Goal: Information Seeking & Learning: Learn about a topic

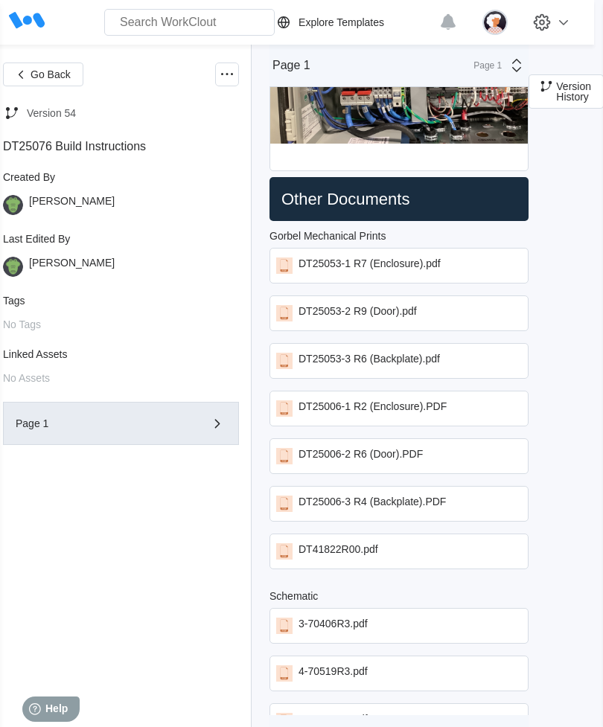
scroll to position [2308, 9]
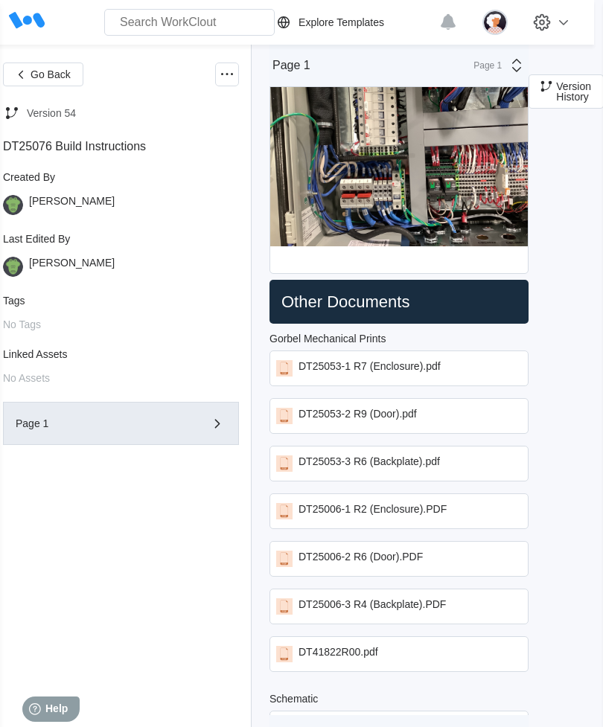
click at [498, 25] on img at bounding box center [494, 22] width 25 height 25
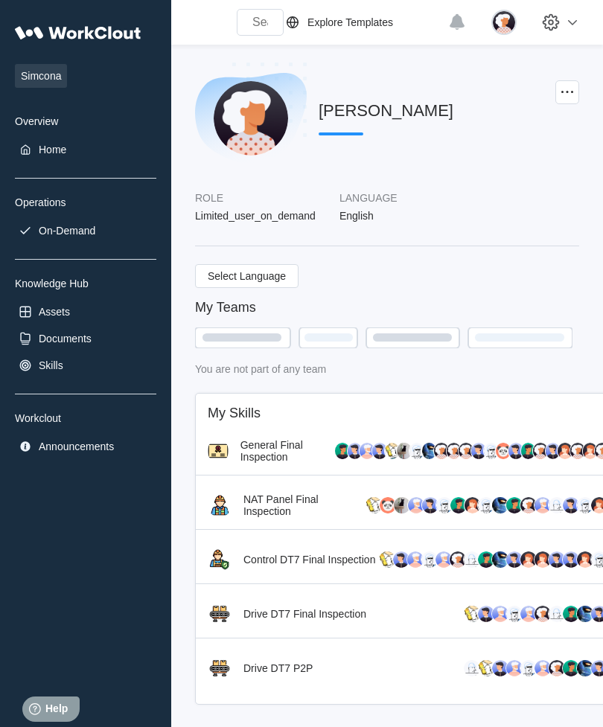
click at [497, 460] on img at bounding box center [503, 451] width 16 height 18
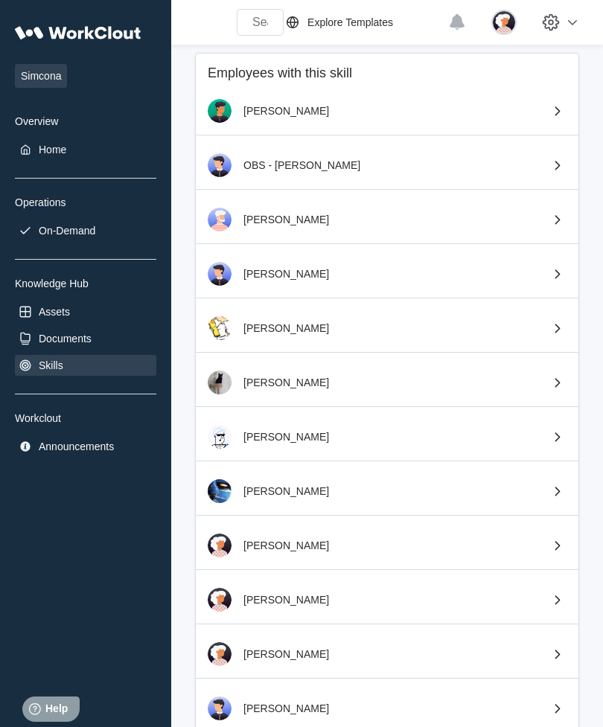
scroll to position [279, 0]
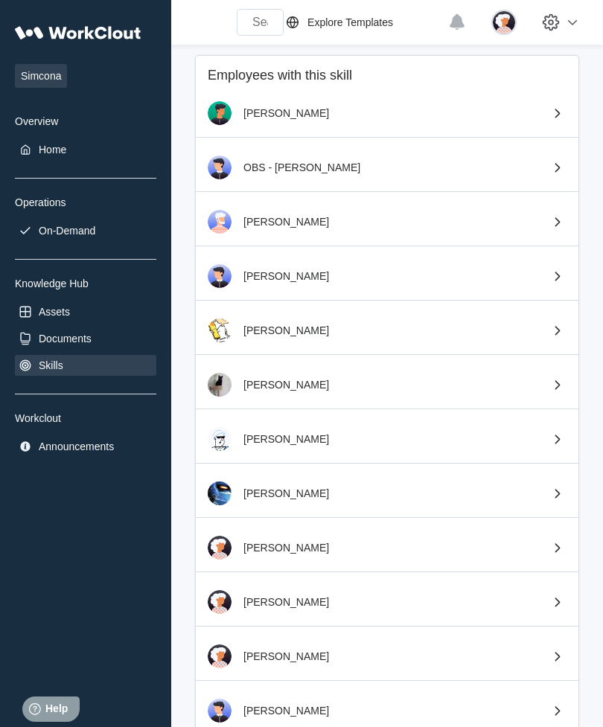
click at [558, 442] on icon at bounding box center [557, 439] width 5 height 9
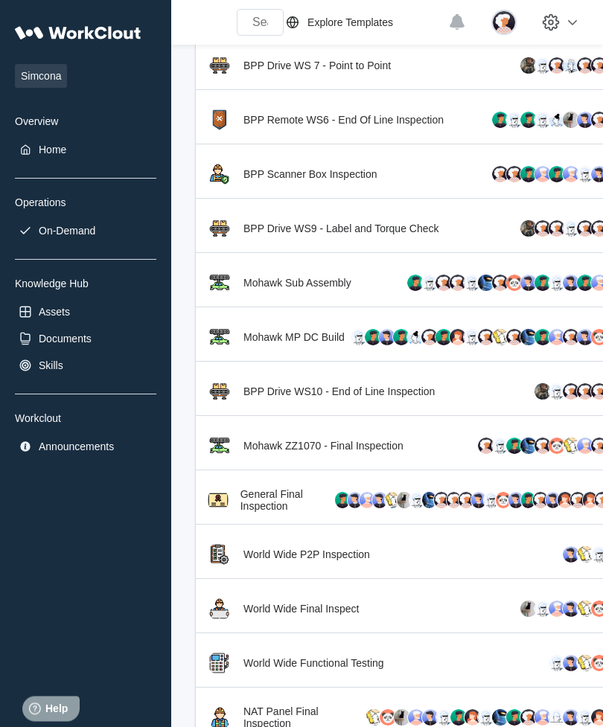
scroll to position [606, 0]
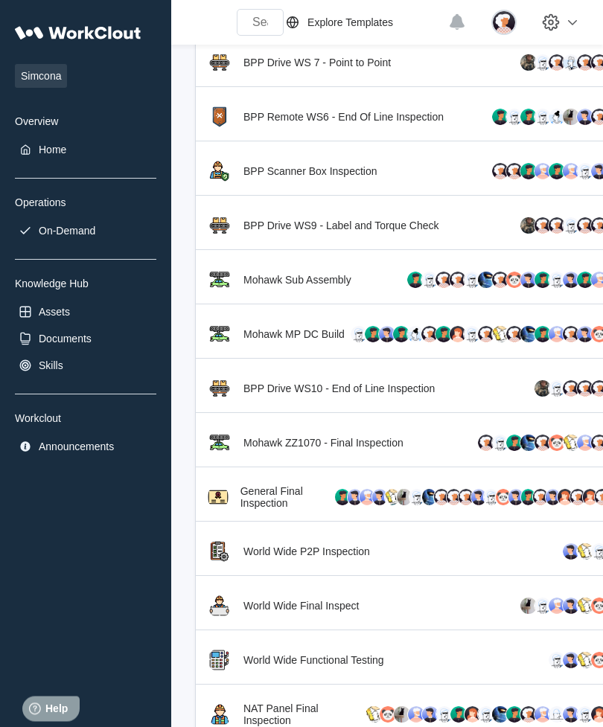
click at [501, 461] on div "Mohawk ZZ1070 - Final Inspection" at bounding box center [418, 444] width 445 height 48
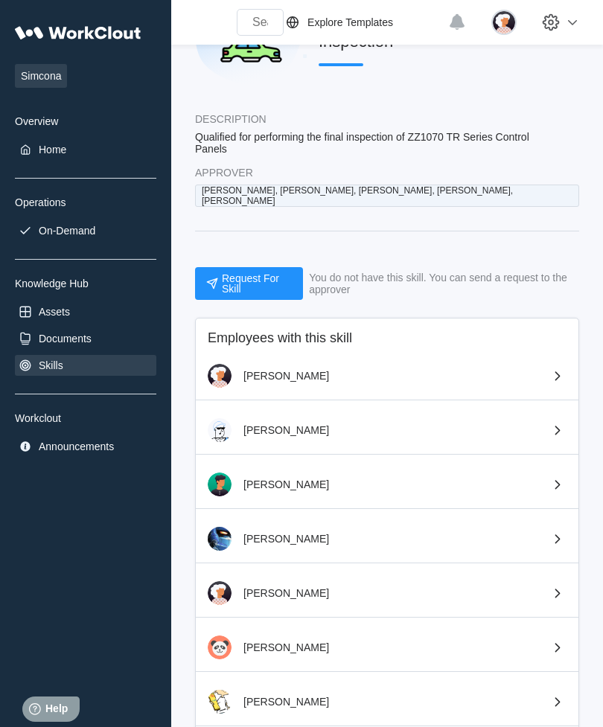
scroll to position [78, 0]
click at [551, 430] on icon at bounding box center [558, 431] width 18 height 18
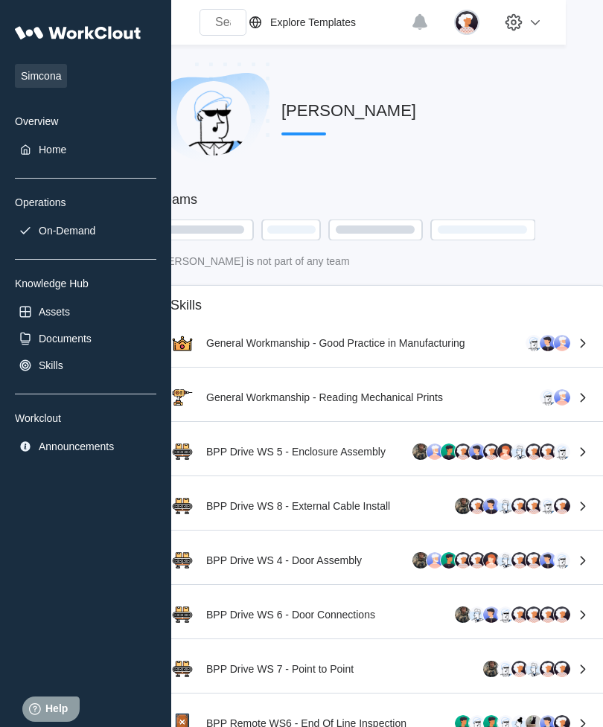
scroll to position [0, 39]
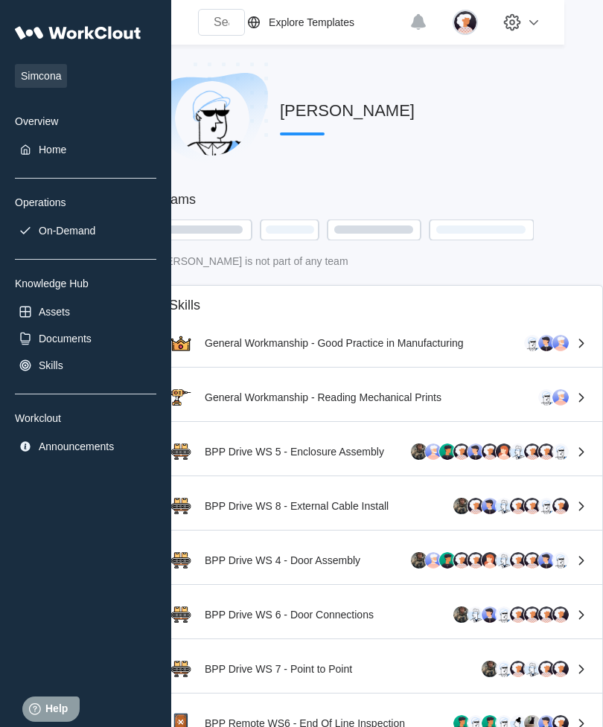
click at [530, 352] on img at bounding box center [532, 343] width 18 height 18
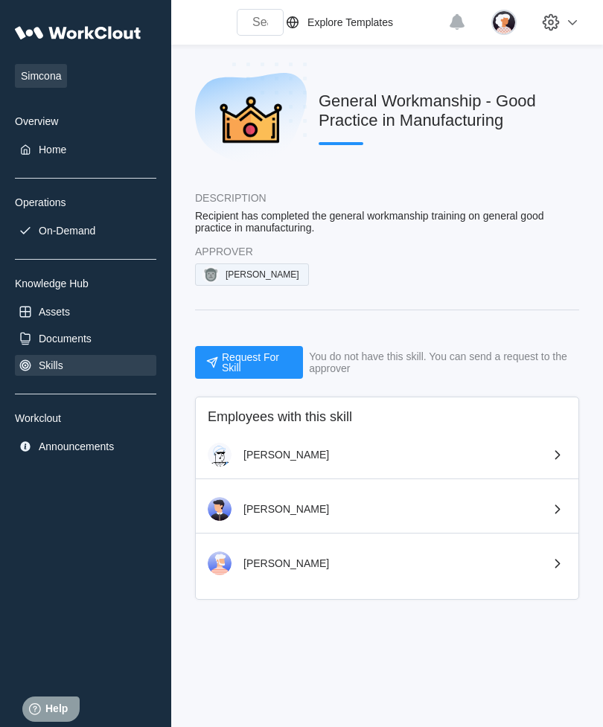
click at [549, 461] on icon at bounding box center [558, 455] width 18 height 18
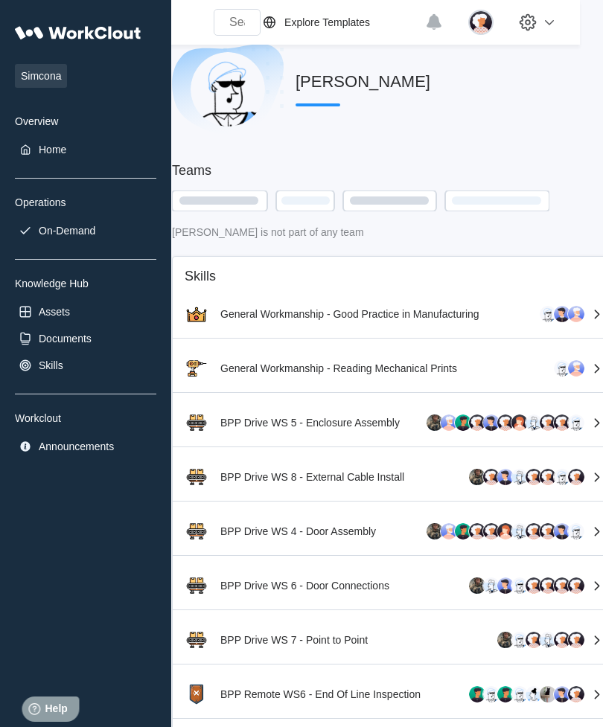
scroll to position [29, 39]
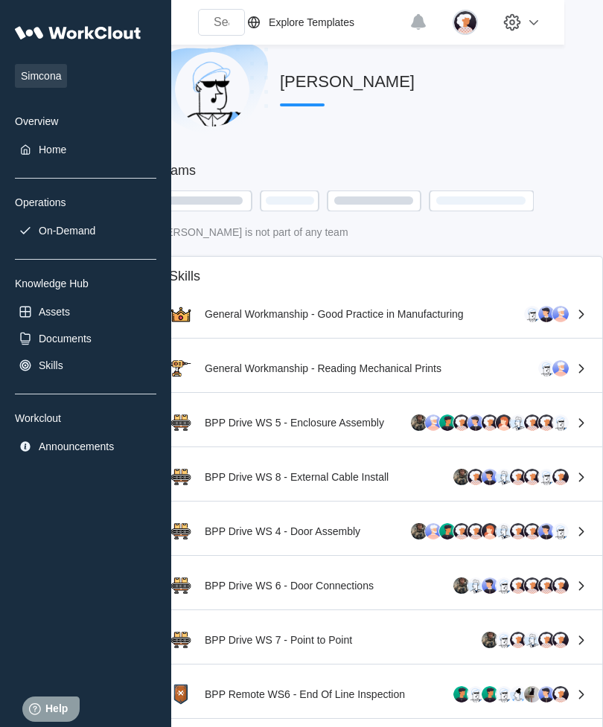
click at [568, 375] on img at bounding box center [561, 369] width 18 height 18
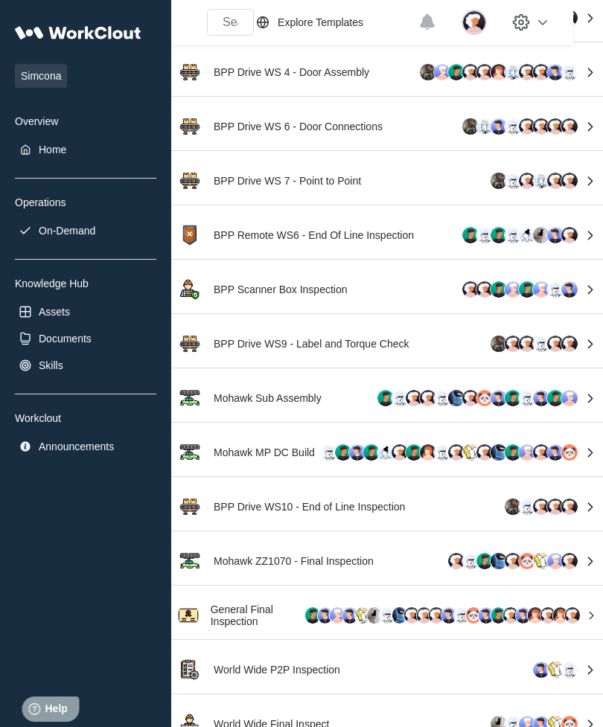
scroll to position [488, 29]
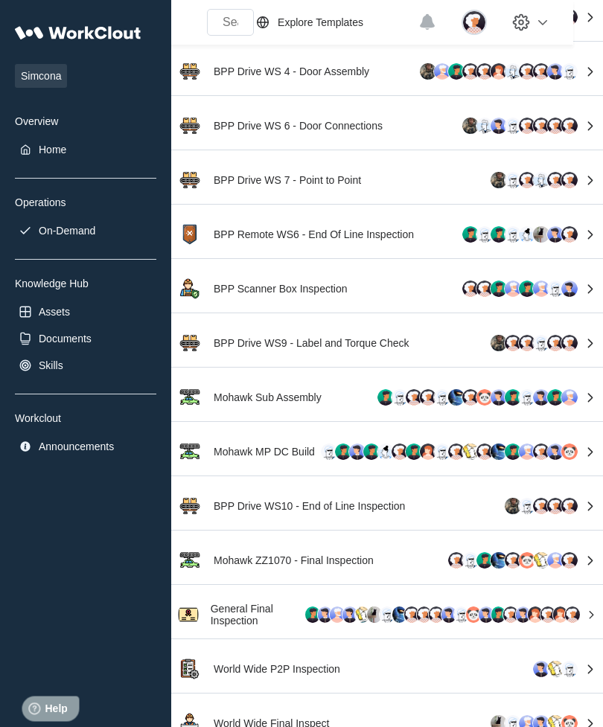
click at [578, 401] on img at bounding box center [570, 398] width 18 height 18
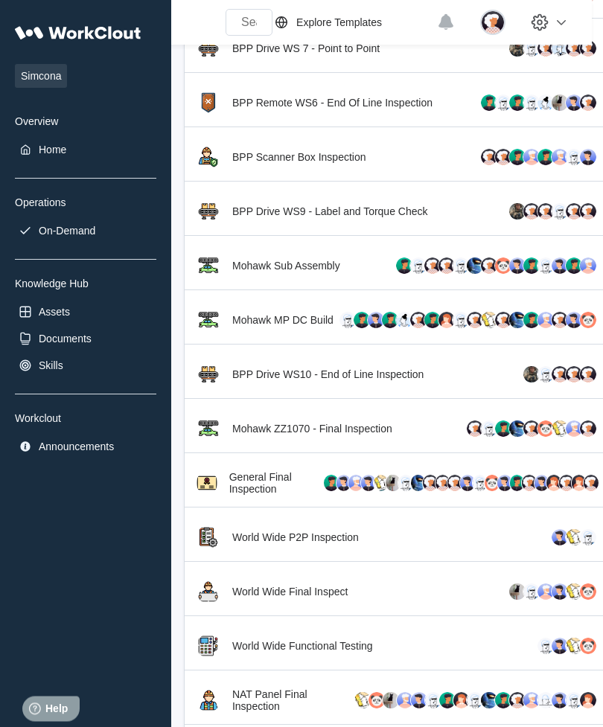
scroll to position [622, 11]
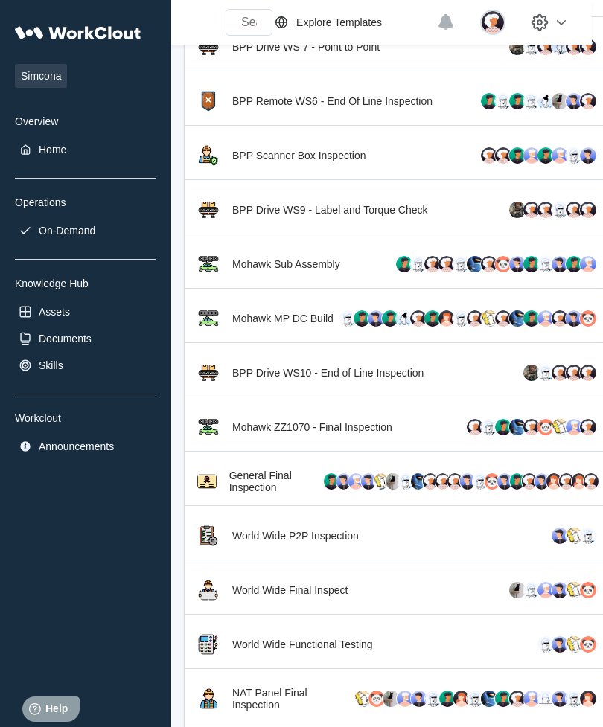
click at [576, 545] on img at bounding box center [574, 536] width 18 height 18
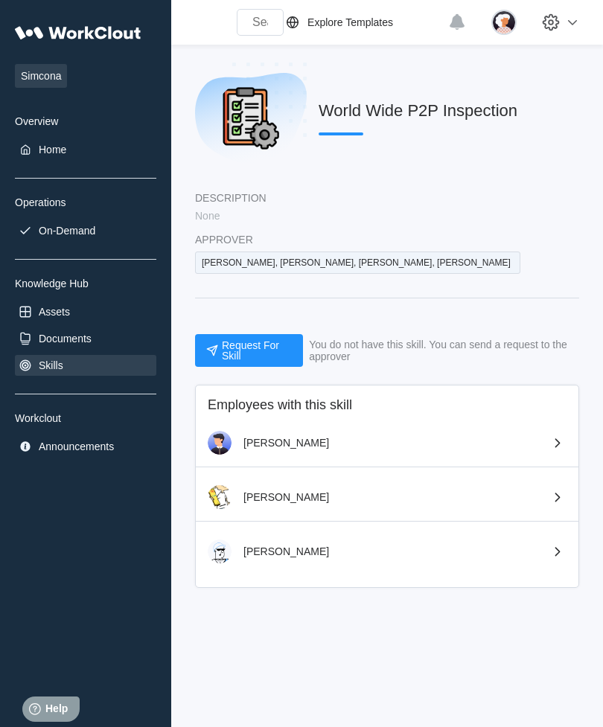
click at [523, 603] on div "Simcona Overview Home Operations On-Demand Knowledge Hub Assets Documents Skill…" at bounding box center [301, 363] width 603 height 727
click at [403, 531] on div "[PERSON_NAME]" at bounding box center [387, 552] width 383 height 48
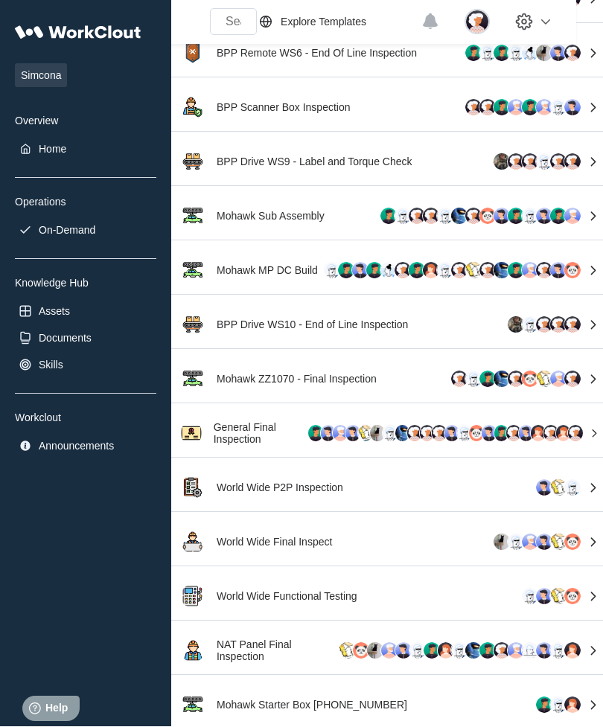
scroll to position [670, 26]
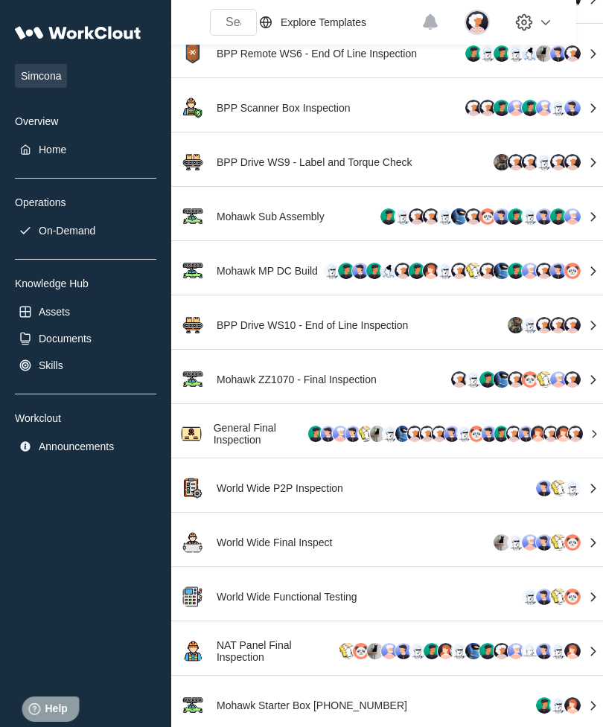
click at [566, 601] on img at bounding box center [573, 597] width 18 height 18
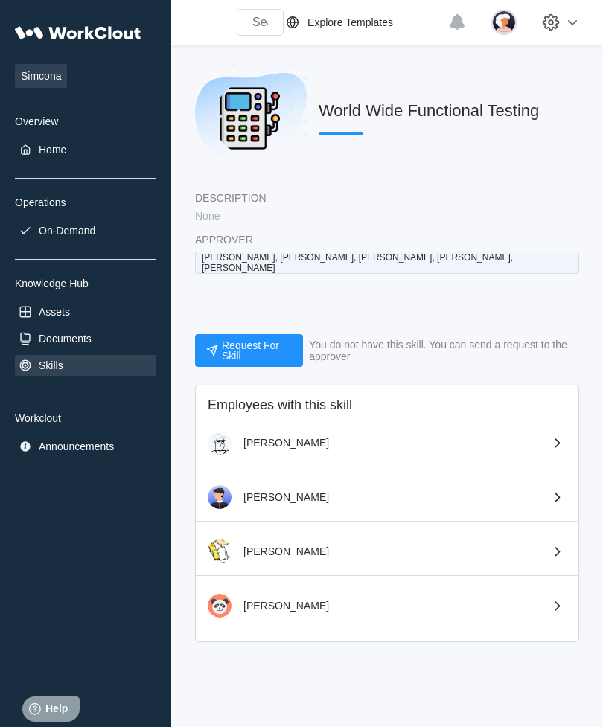
click at [555, 434] on icon at bounding box center [558, 443] width 18 height 18
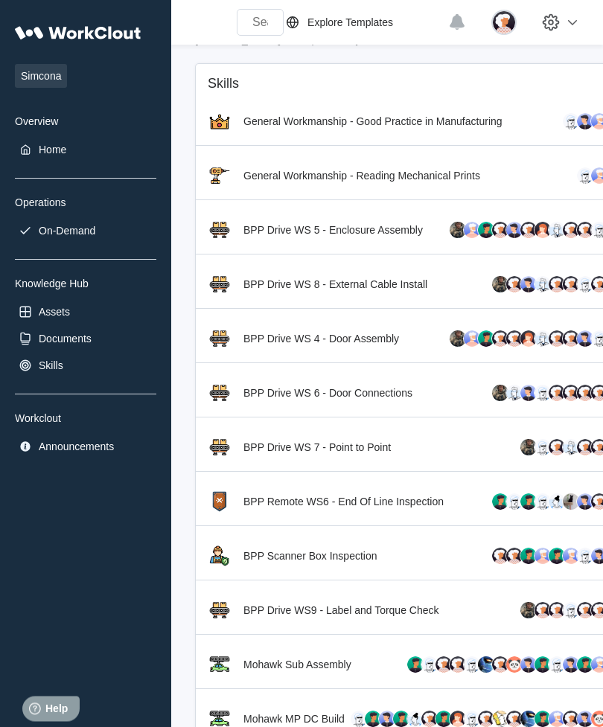
scroll to position [226, 0]
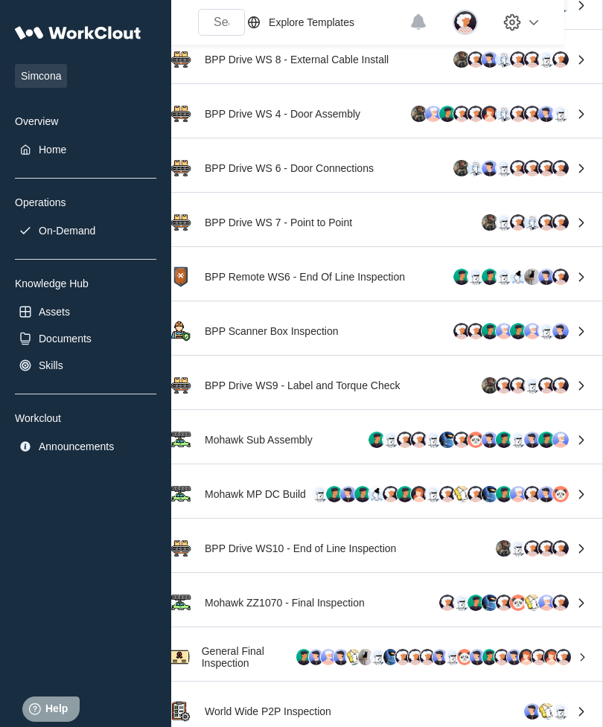
click at [567, 557] on img at bounding box center [561, 549] width 18 height 18
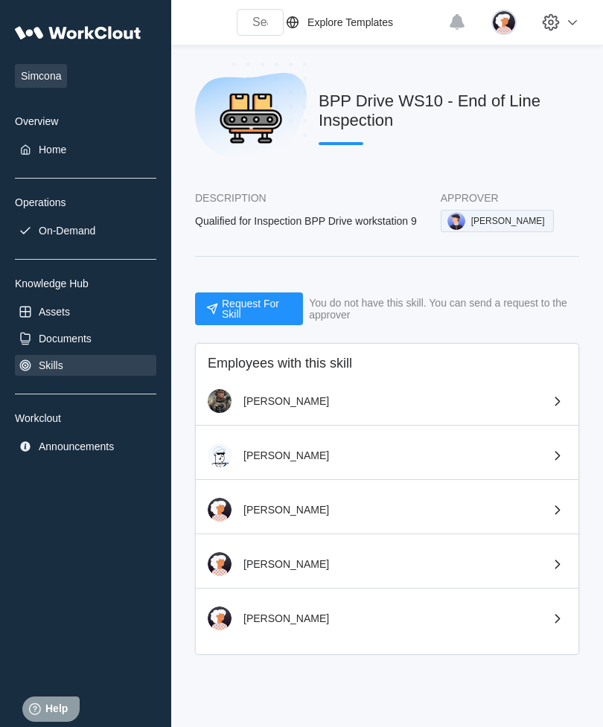
click at [558, 465] on icon at bounding box center [558, 456] width 18 height 18
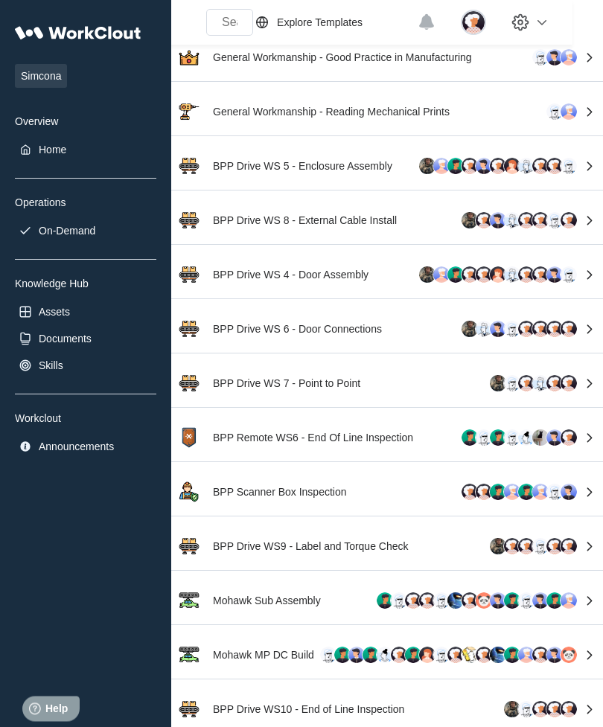
scroll to position [286, 31]
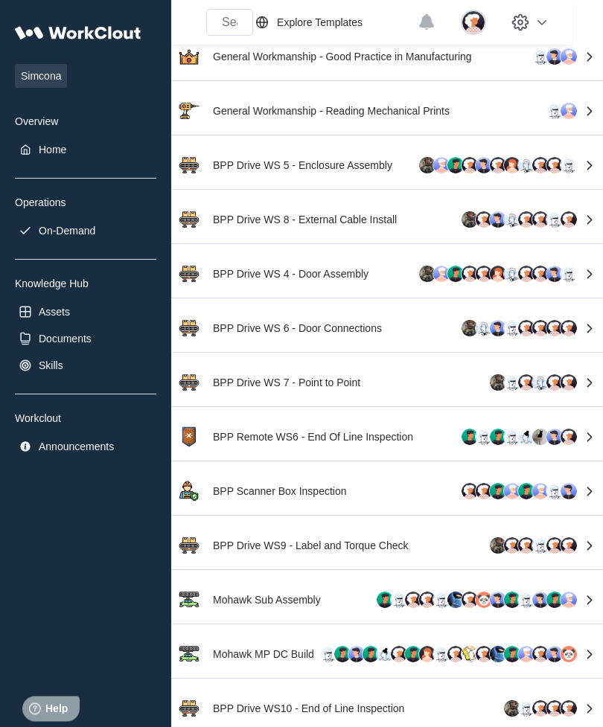
click at [568, 389] on img at bounding box center [569, 384] width 18 height 18
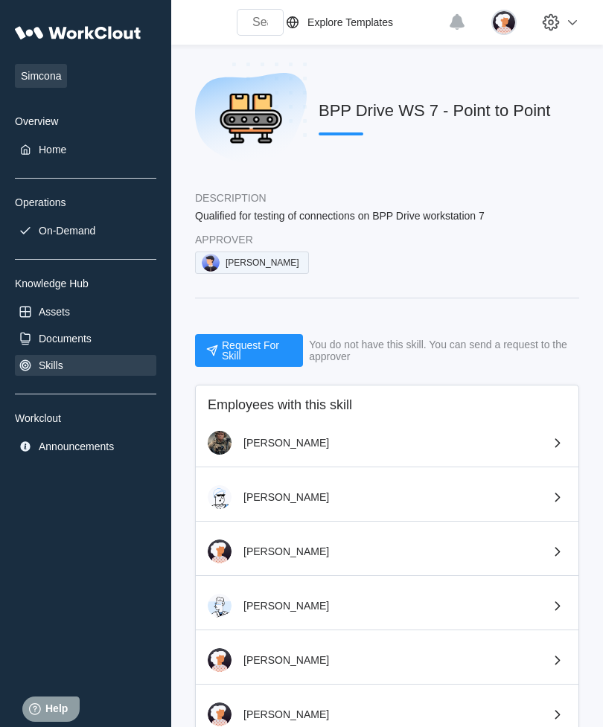
click at [557, 669] on icon at bounding box center [558, 661] width 18 height 18
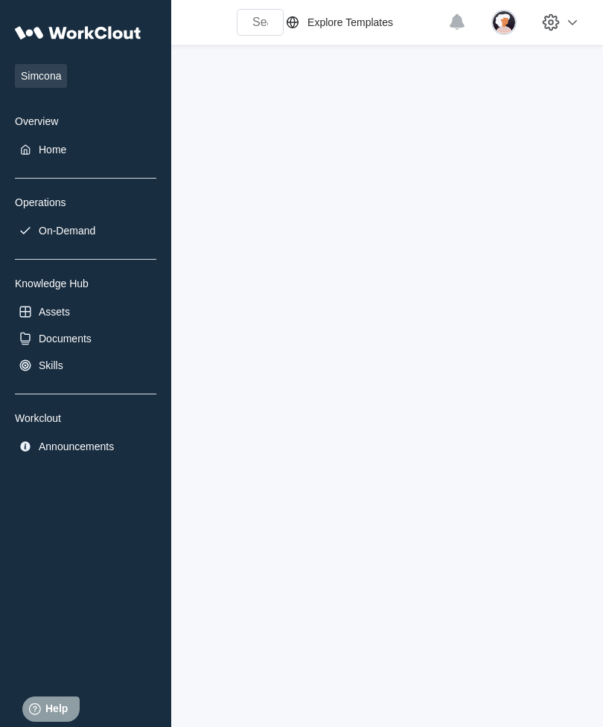
scroll to position [48, 0]
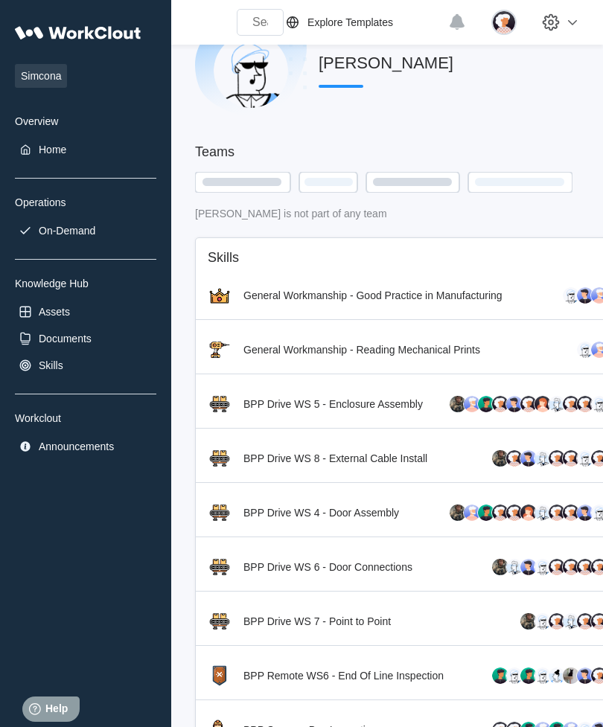
click at [487, 354] on div "General Workmanship - Reading Mechanical Prints" at bounding box center [418, 350] width 445 height 48
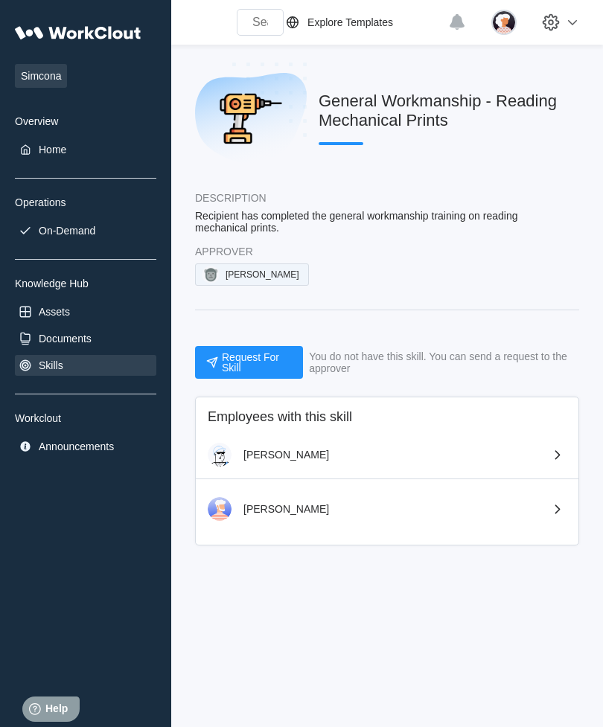
scroll to position [25, 0]
click at [366, 612] on div "Simcona Overview Home Operations On-Demand Knowledge Hub Assets Documents Skill…" at bounding box center [301, 363] width 603 height 727
click at [553, 446] on icon at bounding box center [558, 455] width 18 height 18
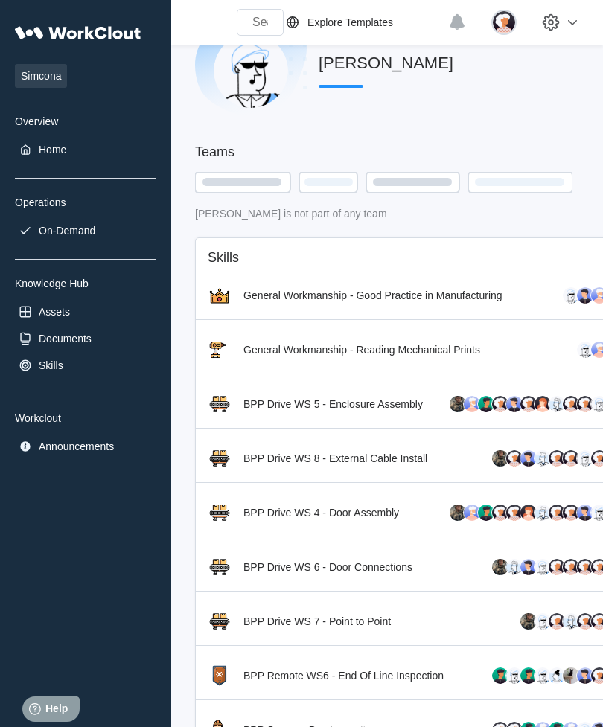
click at [552, 307] on div "General Workmanship - Good Practice in Manufacturing" at bounding box center [418, 296] width 445 height 48
